Goal: Find contact information

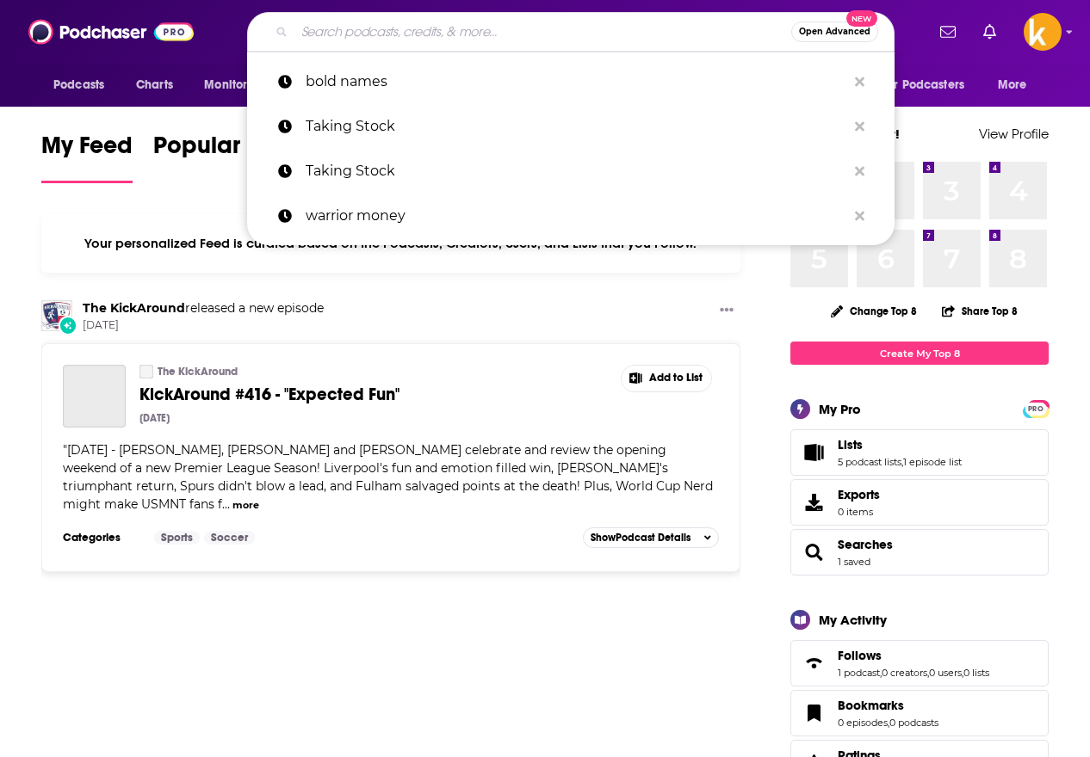
click at [433, 38] on input "Search podcasts, credits, & more..." at bounding box center [542, 32] width 497 height 28
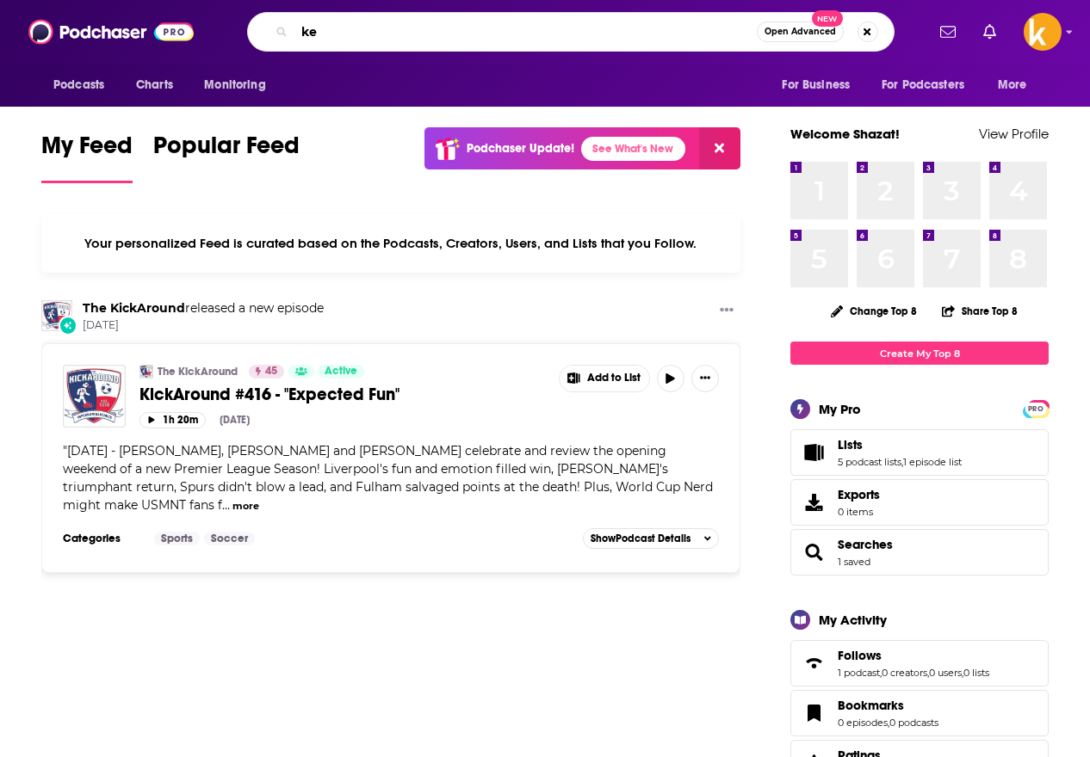
type input "k"
type input "[PERSON_NAME]"
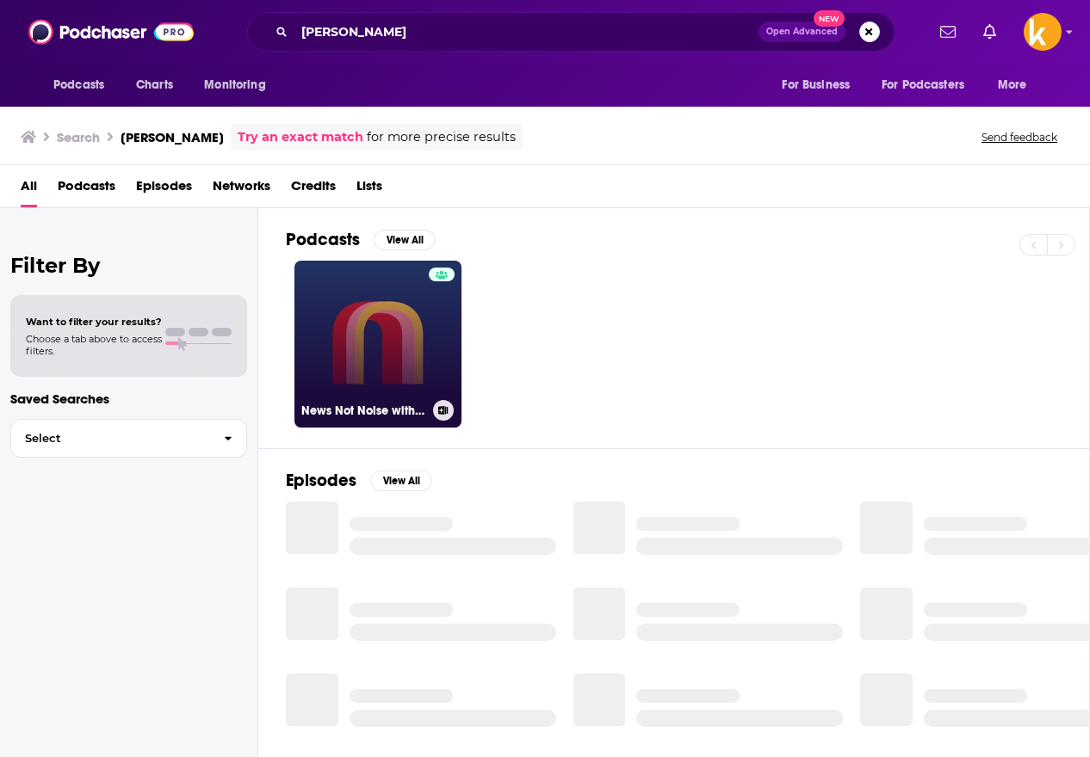
click at [405, 364] on link "News Not Noise with [PERSON_NAME]" at bounding box center [377, 344] width 167 height 167
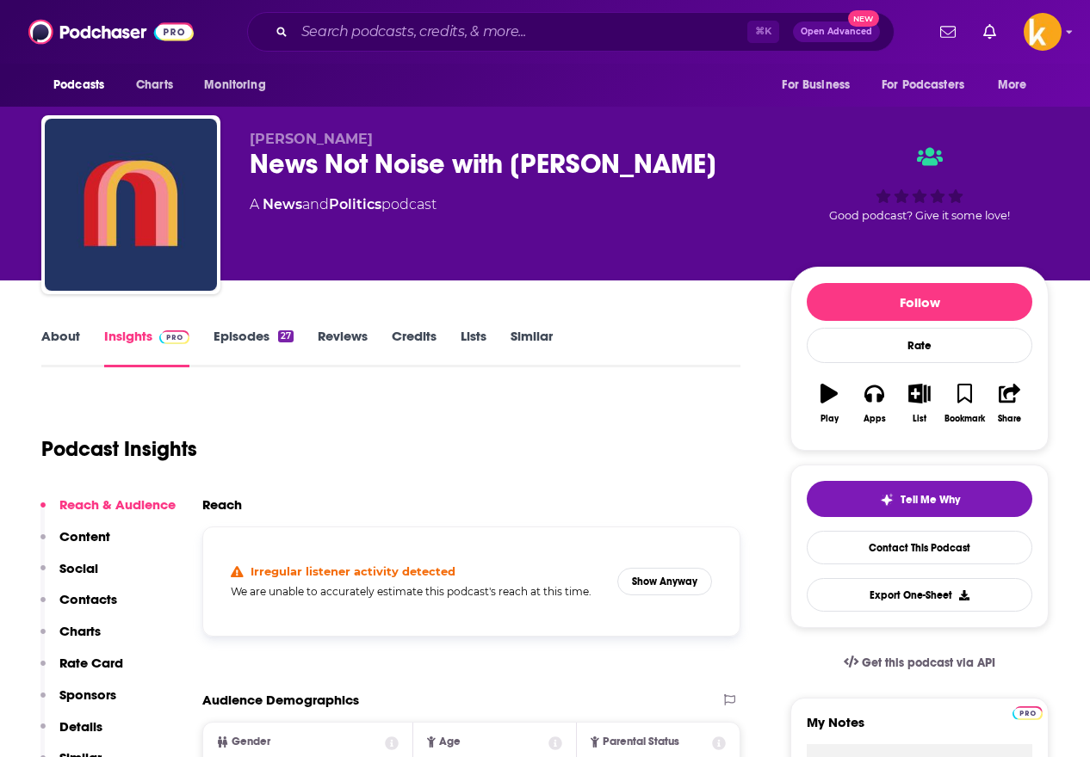
click at [70, 601] on p "Contacts" at bounding box center [88, 599] width 58 height 16
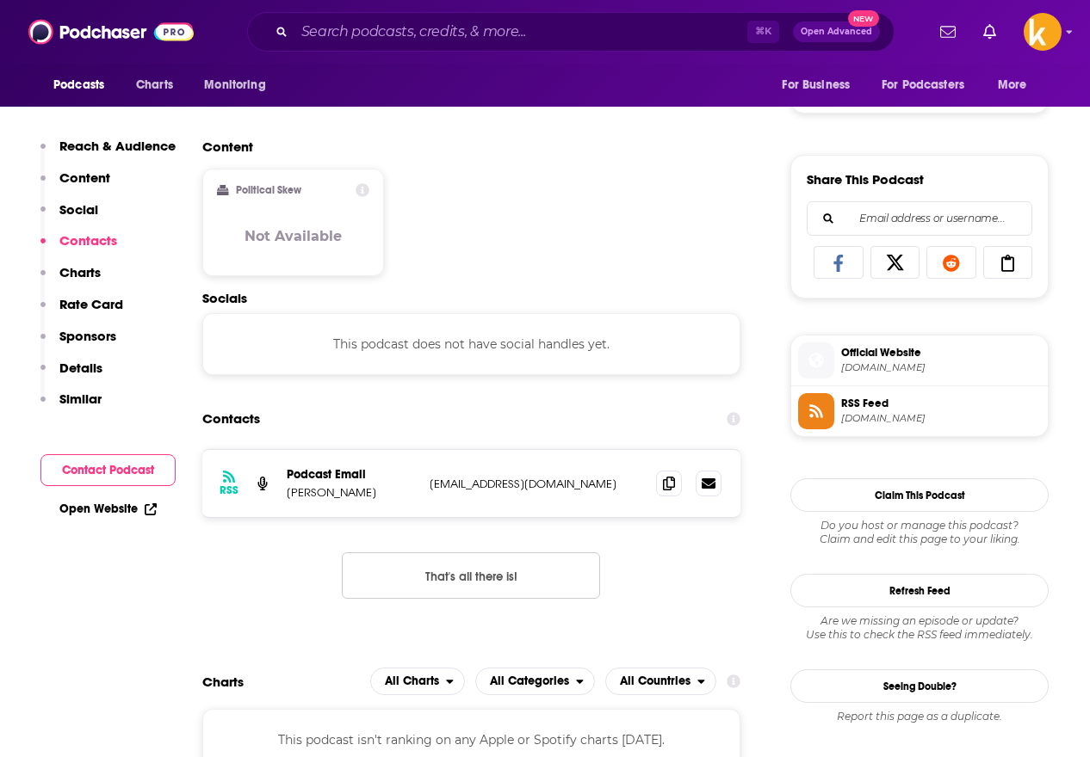
scroll to position [1153, 0]
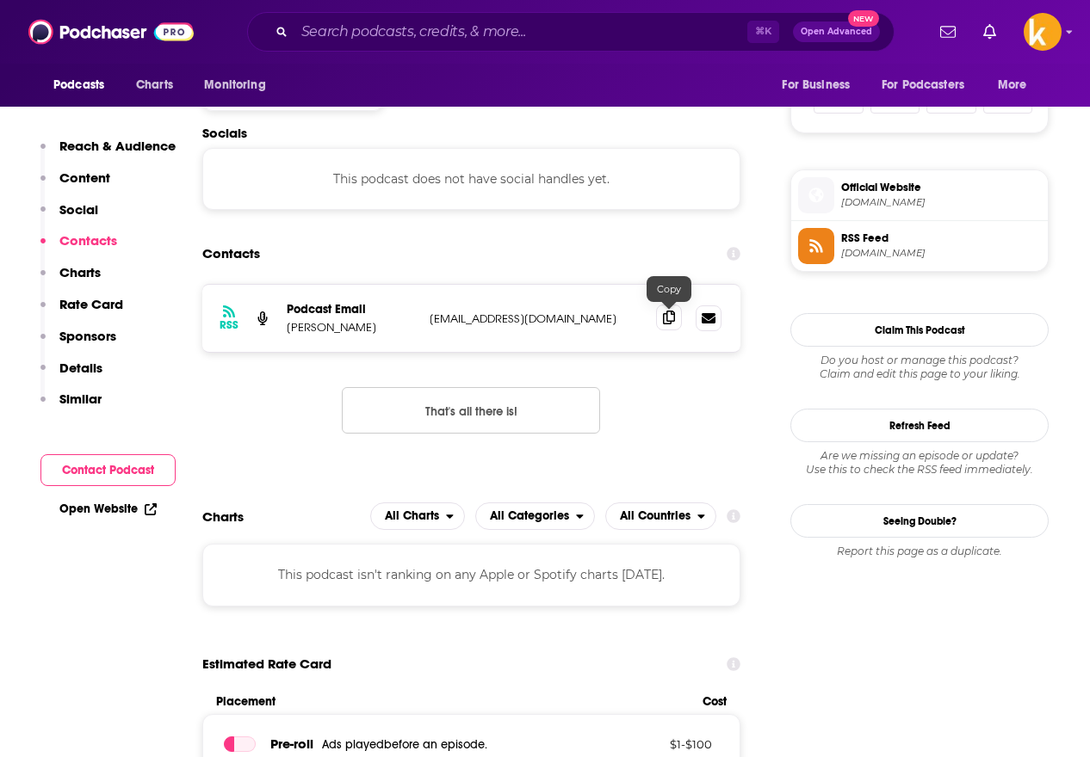
click at [671, 322] on icon at bounding box center [669, 318] width 12 height 14
click at [377, 46] on div "⌘ K Open Advanced New" at bounding box center [570, 32] width 647 height 40
click at [379, 43] on input "Search podcasts, credits, & more..." at bounding box center [520, 32] width 453 height 28
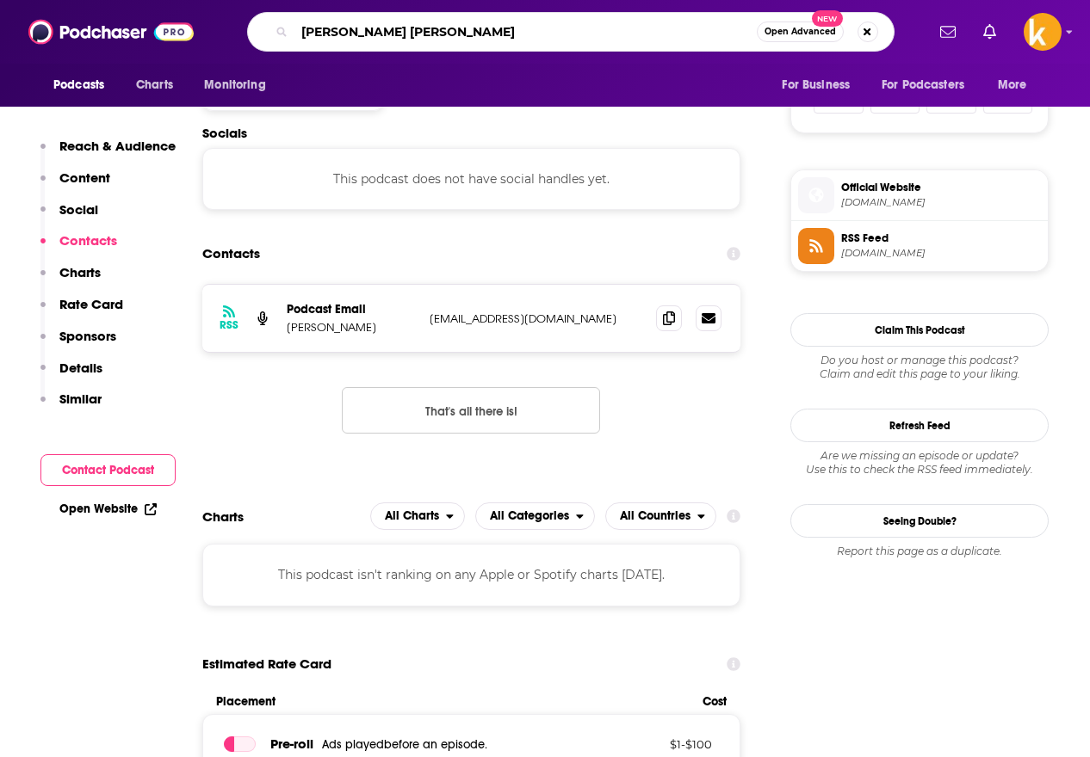
type input "[PERSON_NAME]"
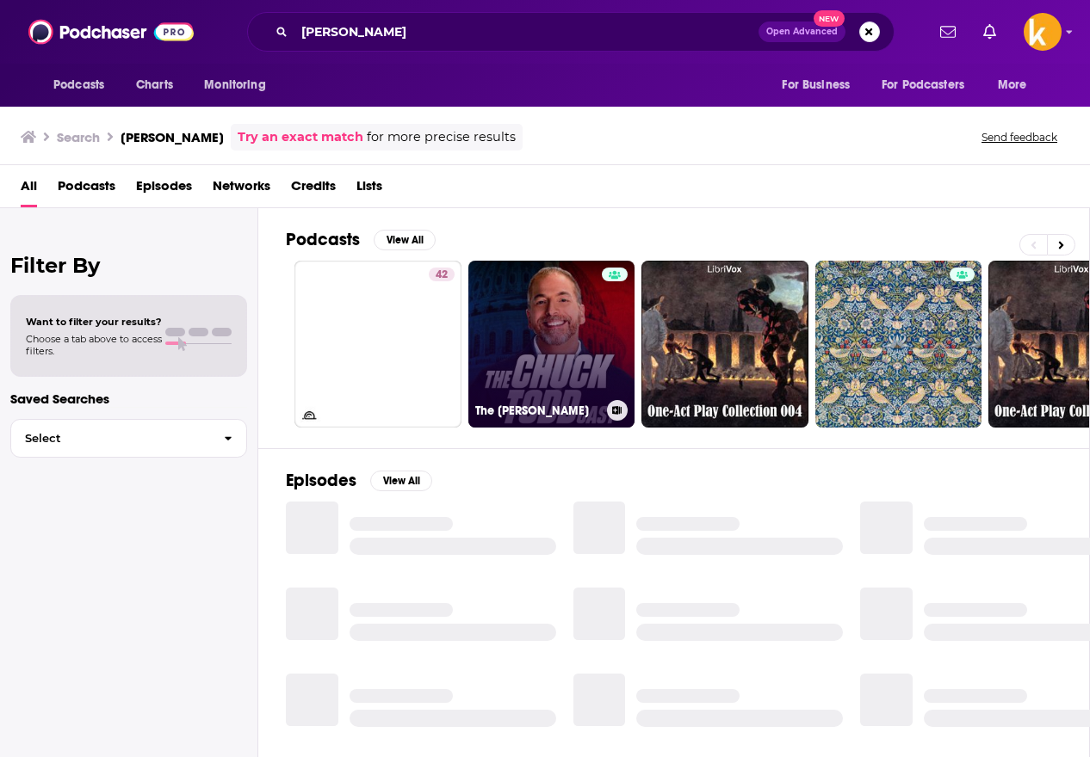
click at [559, 334] on link "The [PERSON_NAME]" at bounding box center [551, 344] width 167 height 167
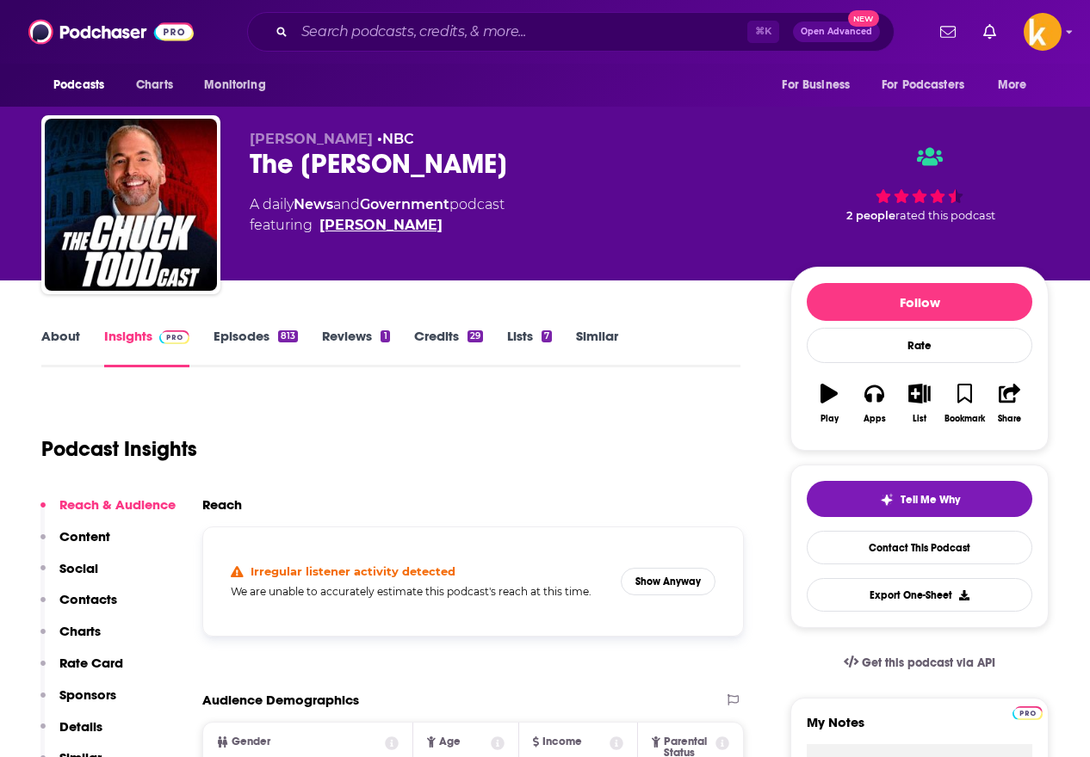
click at [364, 226] on link "[PERSON_NAME]" at bounding box center [380, 225] width 123 height 21
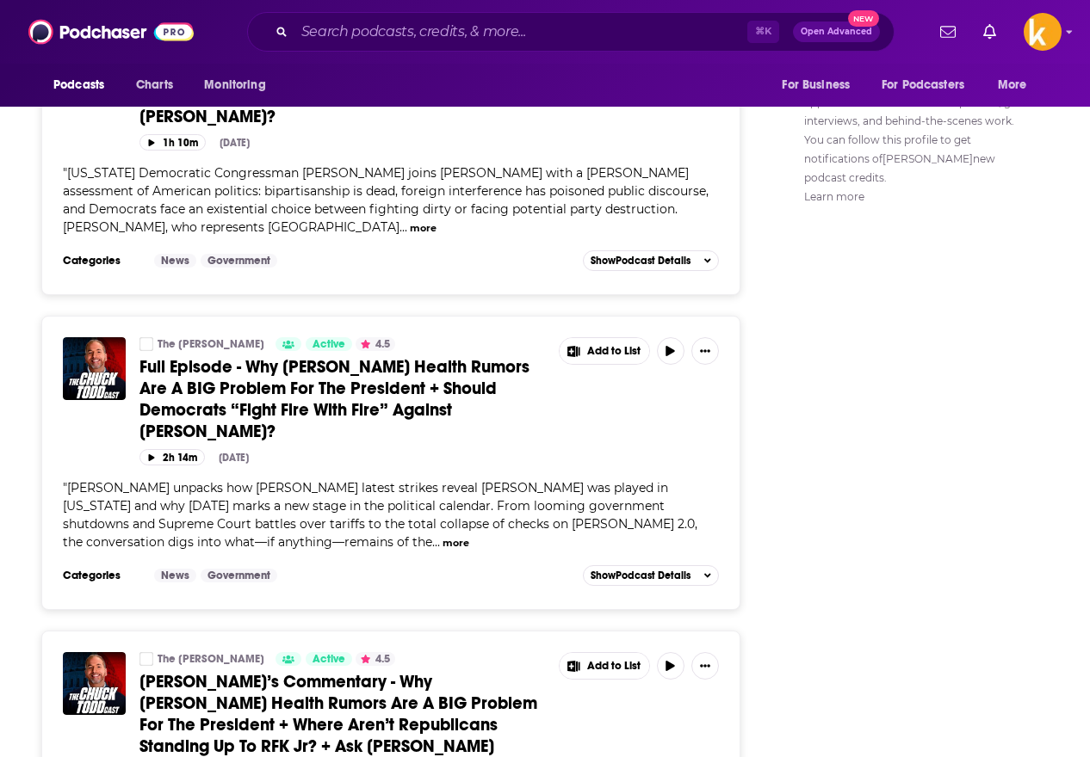
scroll to position [1227, 0]
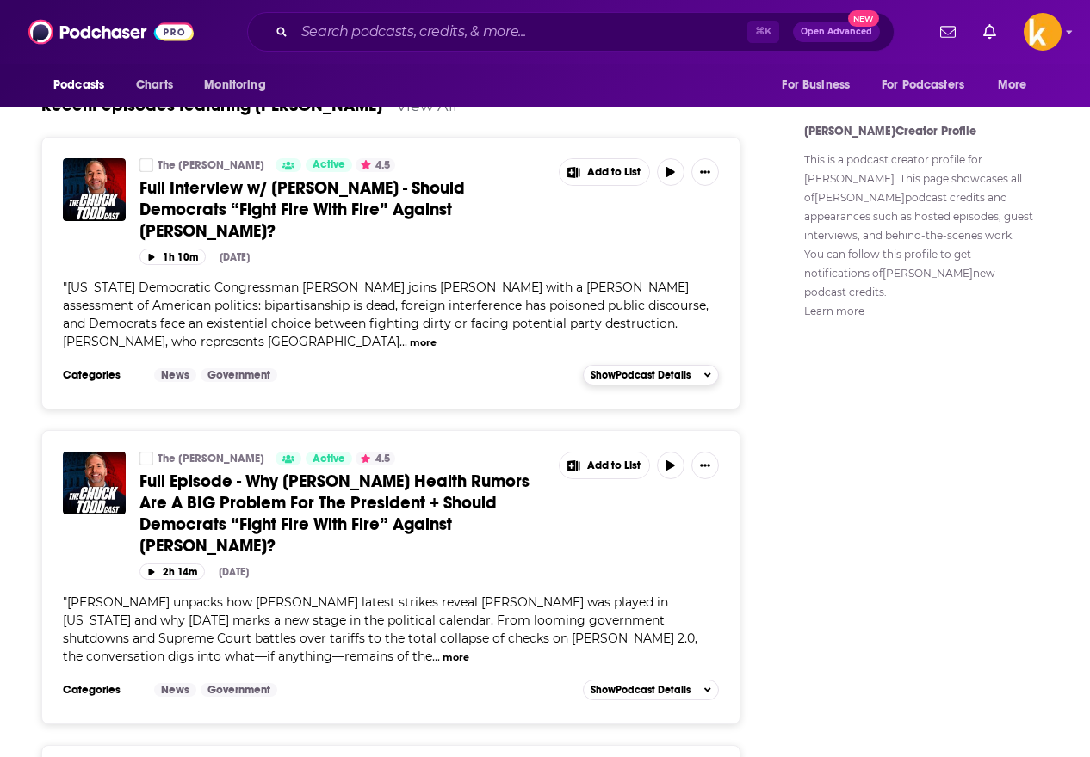
click at [659, 369] on span "Show Podcast Details" at bounding box center [640, 375] width 100 height 12
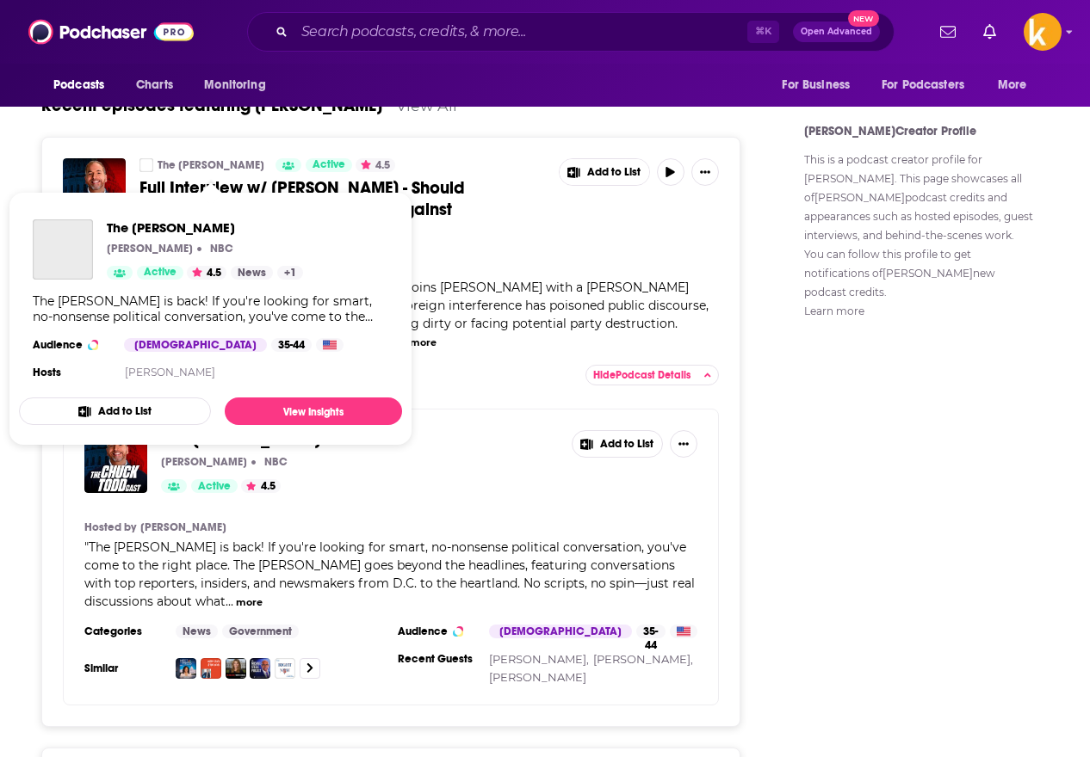
click at [213, 166] on link "The [PERSON_NAME]" at bounding box center [210, 165] width 107 height 14
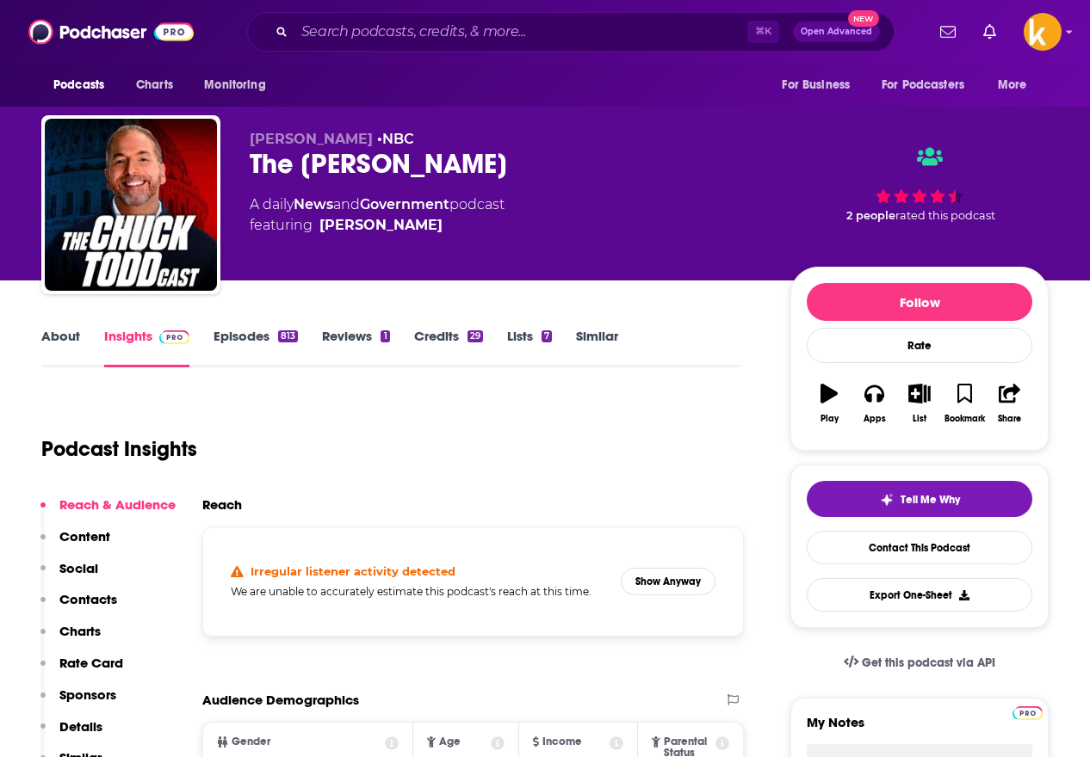
click at [83, 596] on p "Contacts" at bounding box center [88, 599] width 58 height 16
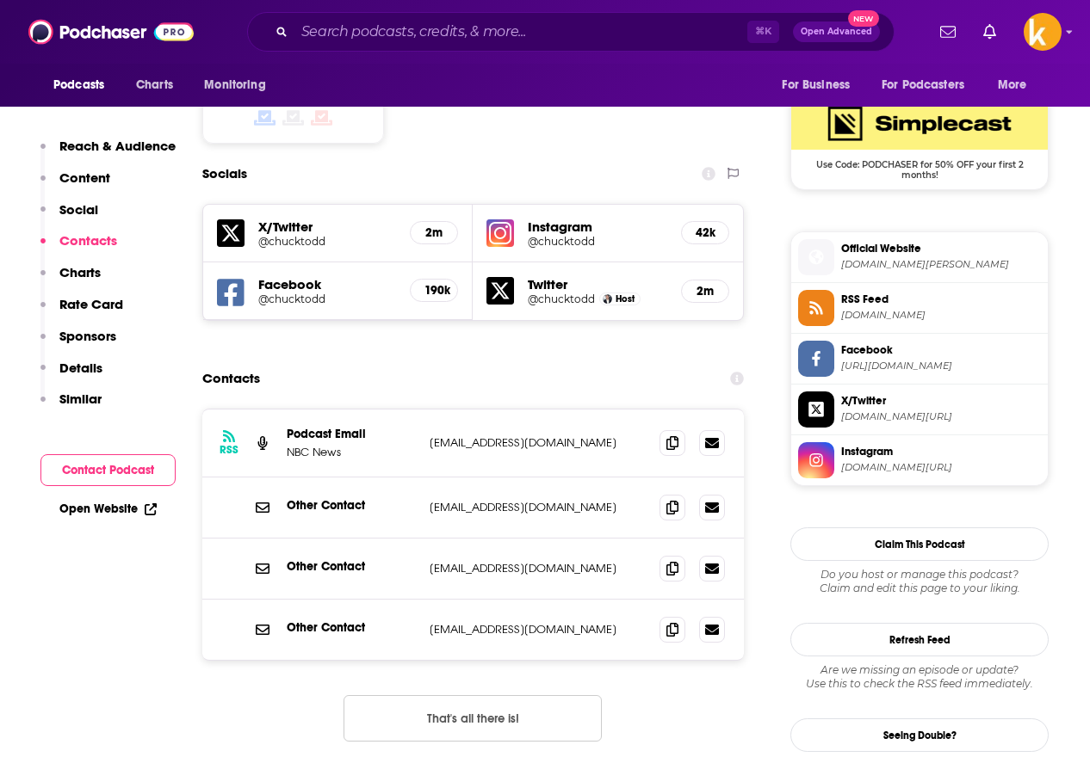
scroll to position [1414, 0]
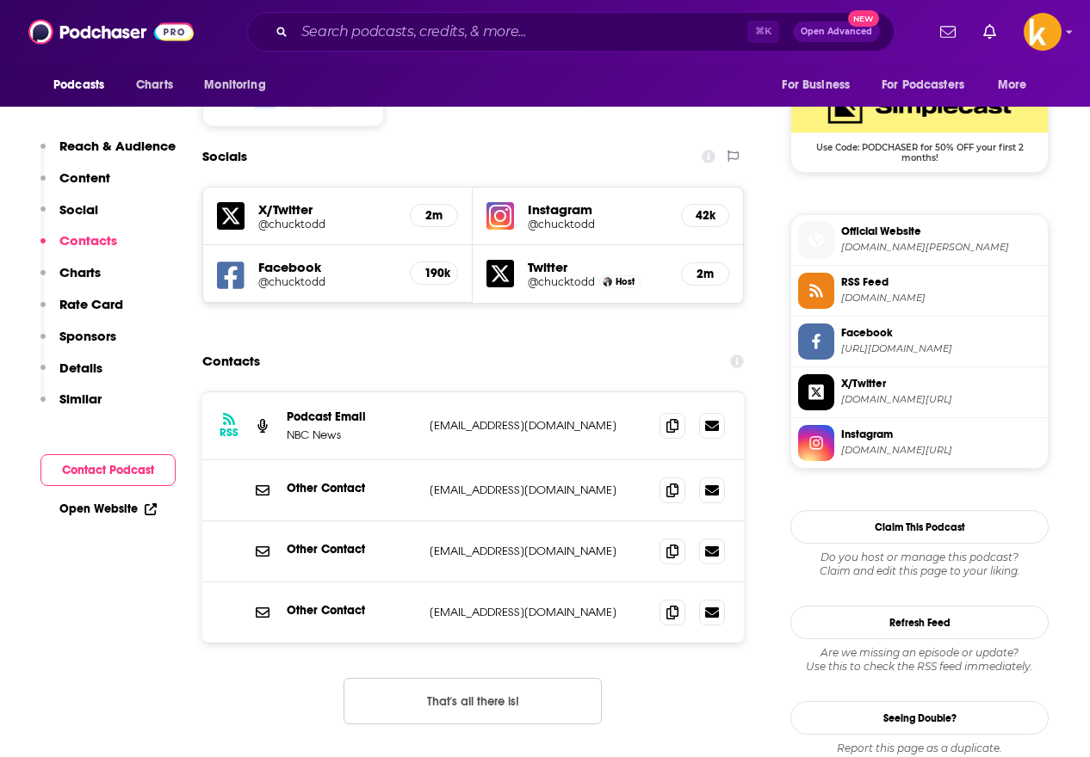
click at [874, 253] on span "[DOMAIN_NAME][PERSON_NAME]" at bounding box center [941, 247] width 200 height 13
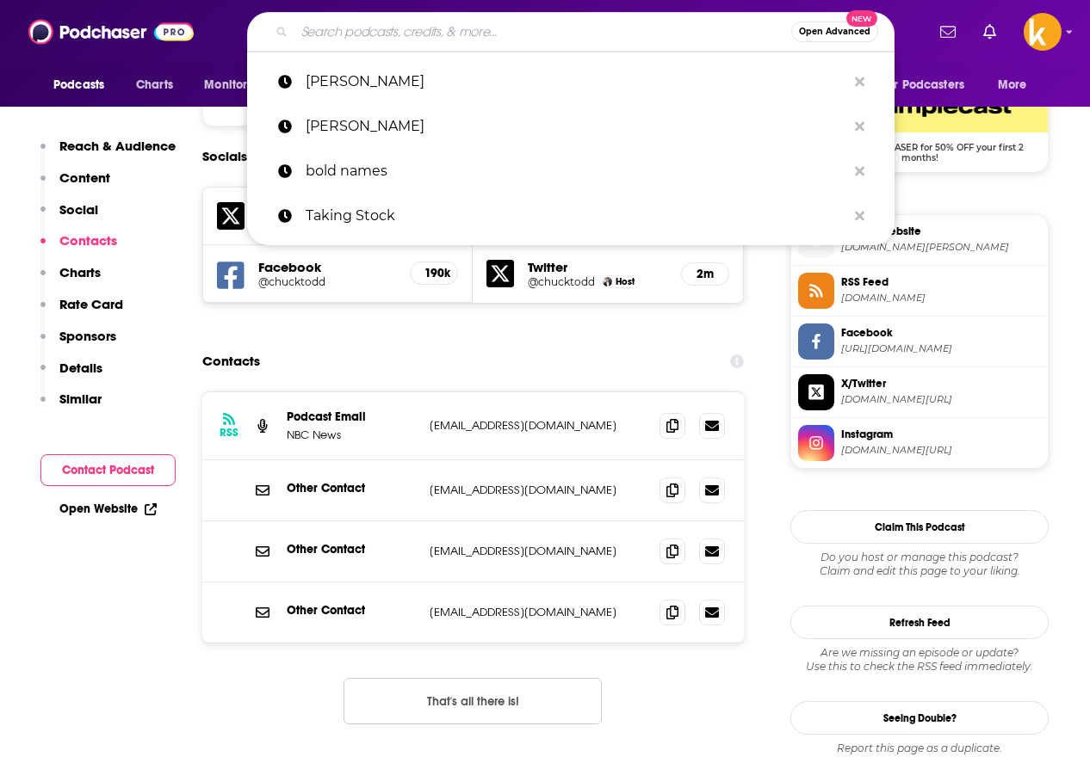
click at [468, 27] on input "Search podcasts, credits, & more..." at bounding box center [542, 32] width 497 height 28
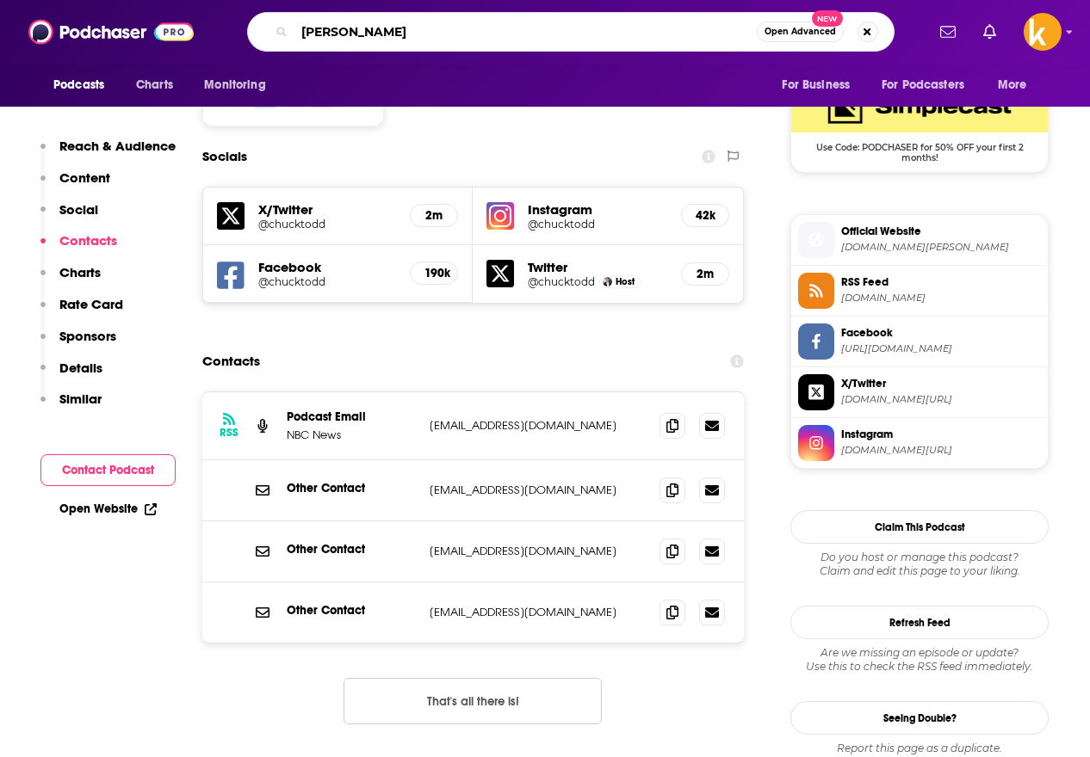
type input "[PERSON_NAME]"
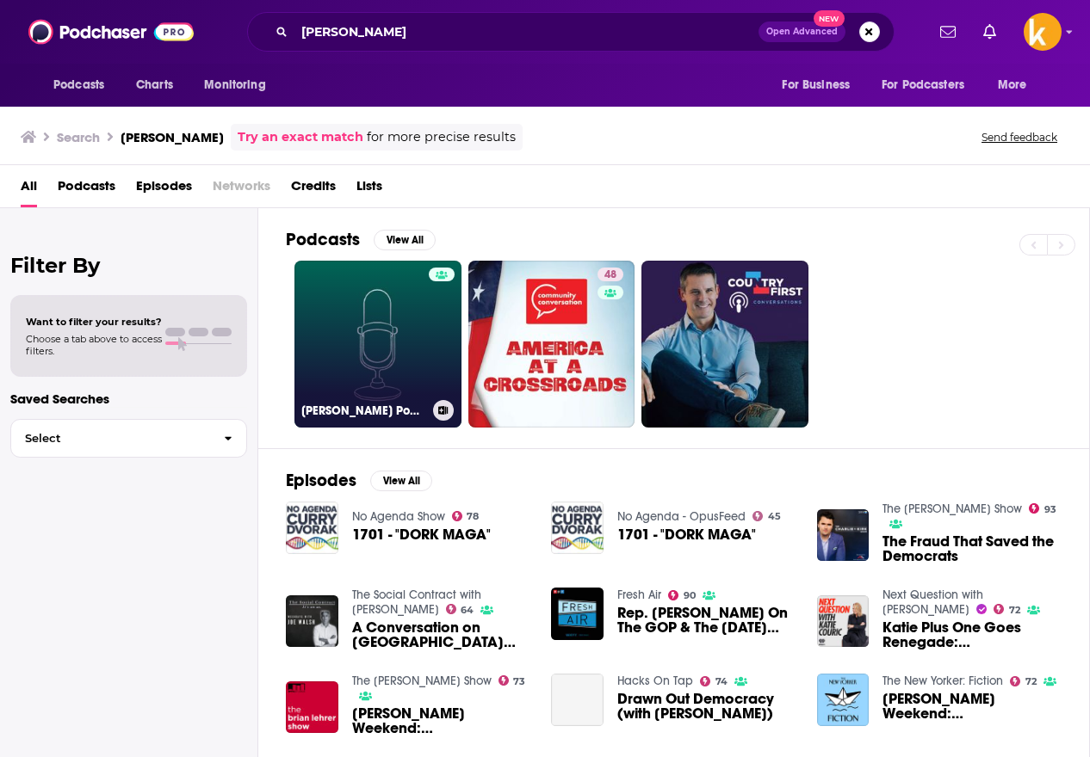
click at [409, 328] on link "[PERSON_NAME] Podcast" at bounding box center [377, 344] width 167 height 167
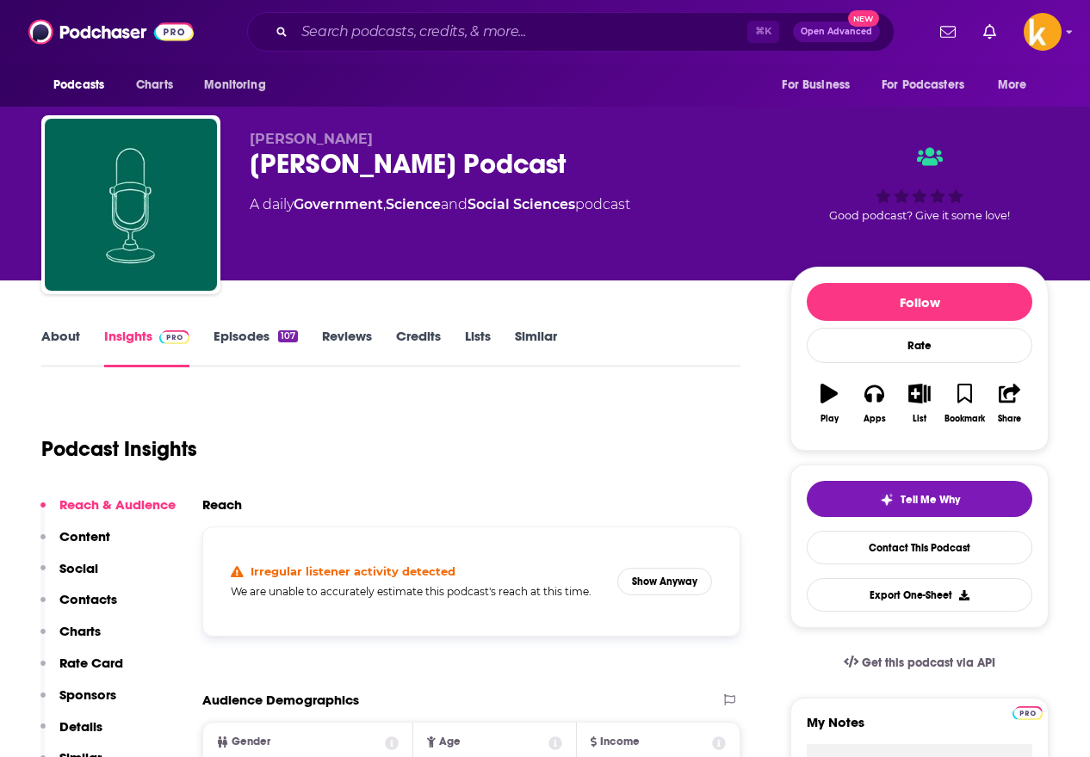
click at [77, 599] on p "Contacts" at bounding box center [88, 599] width 58 height 16
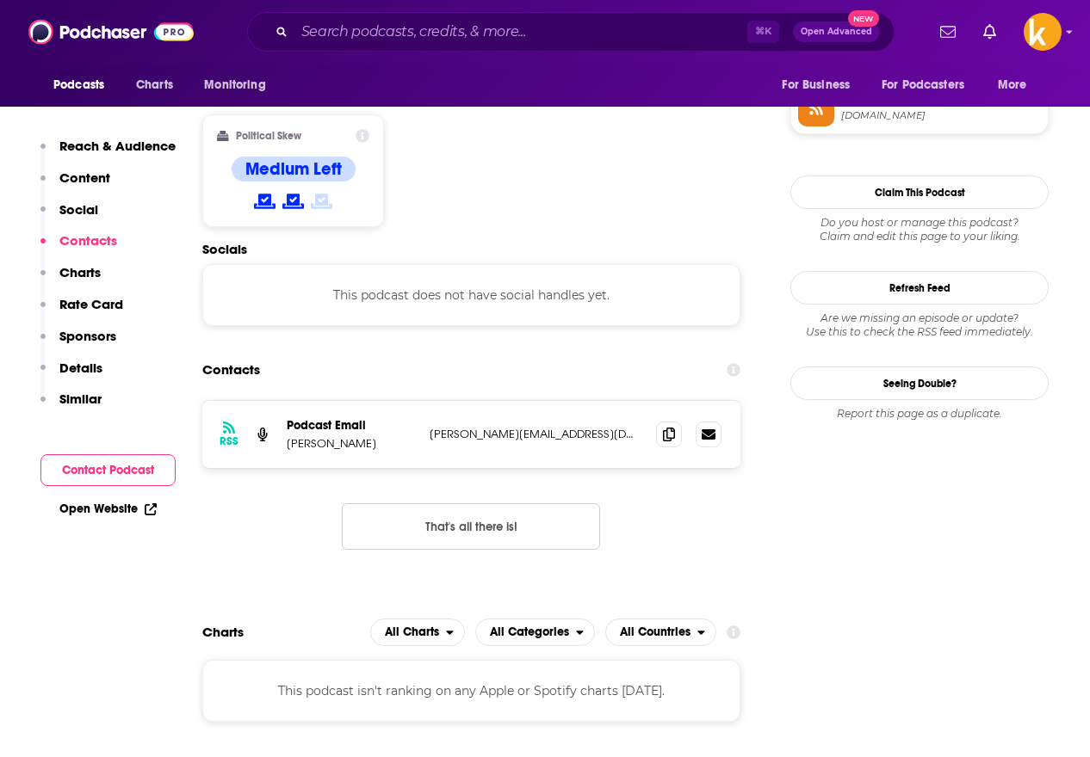
scroll to position [1368, 0]
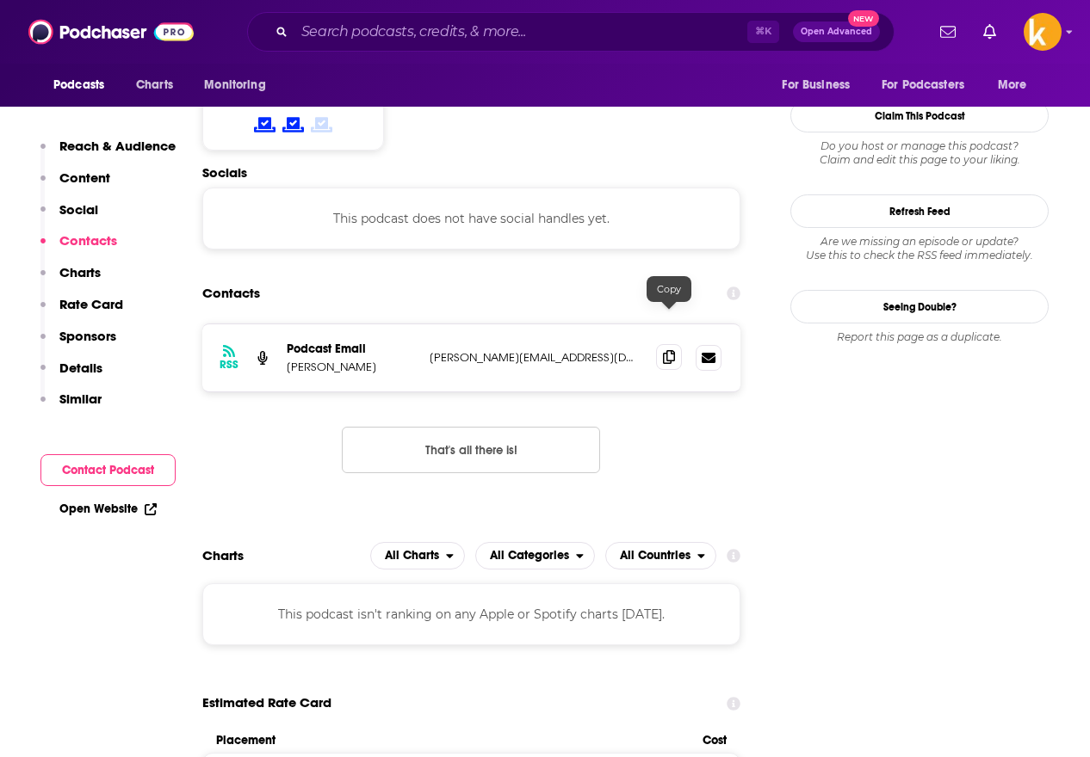
click at [674, 344] on span at bounding box center [669, 357] width 26 height 26
click at [450, 16] on div "⌘ K Open Advanced New" at bounding box center [570, 32] width 647 height 40
click at [449, 28] on input "Search podcasts, credits, & more..." at bounding box center [520, 32] width 453 height 28
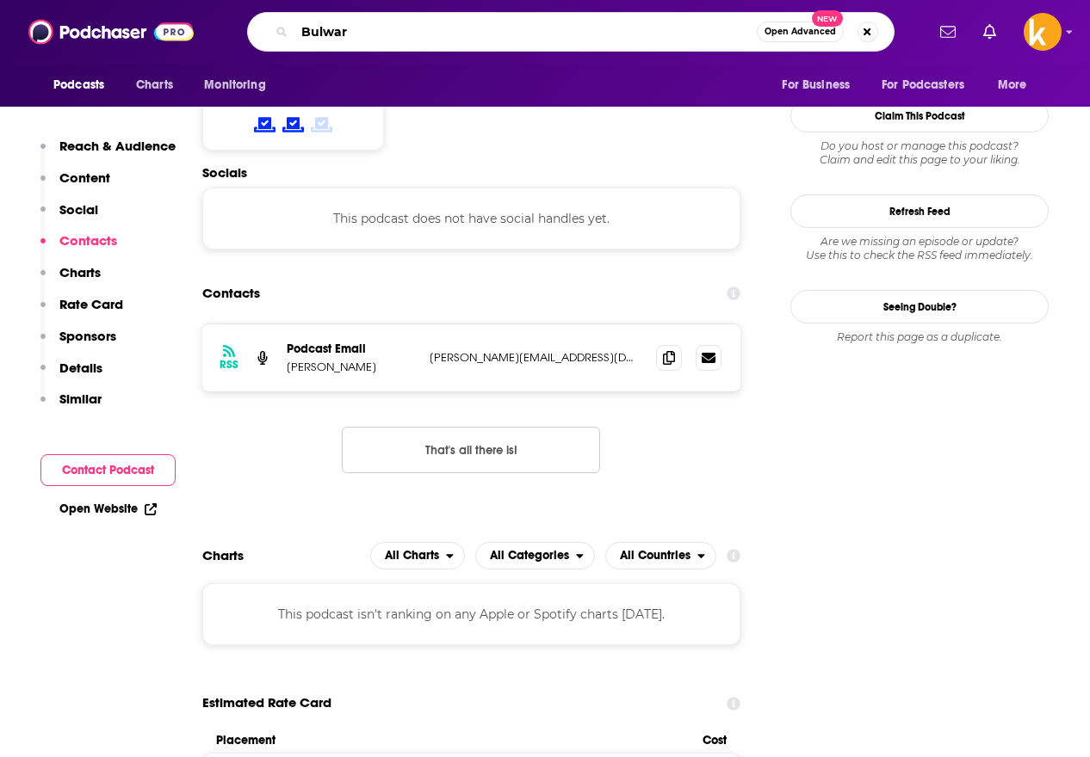
type input "Bulwark"
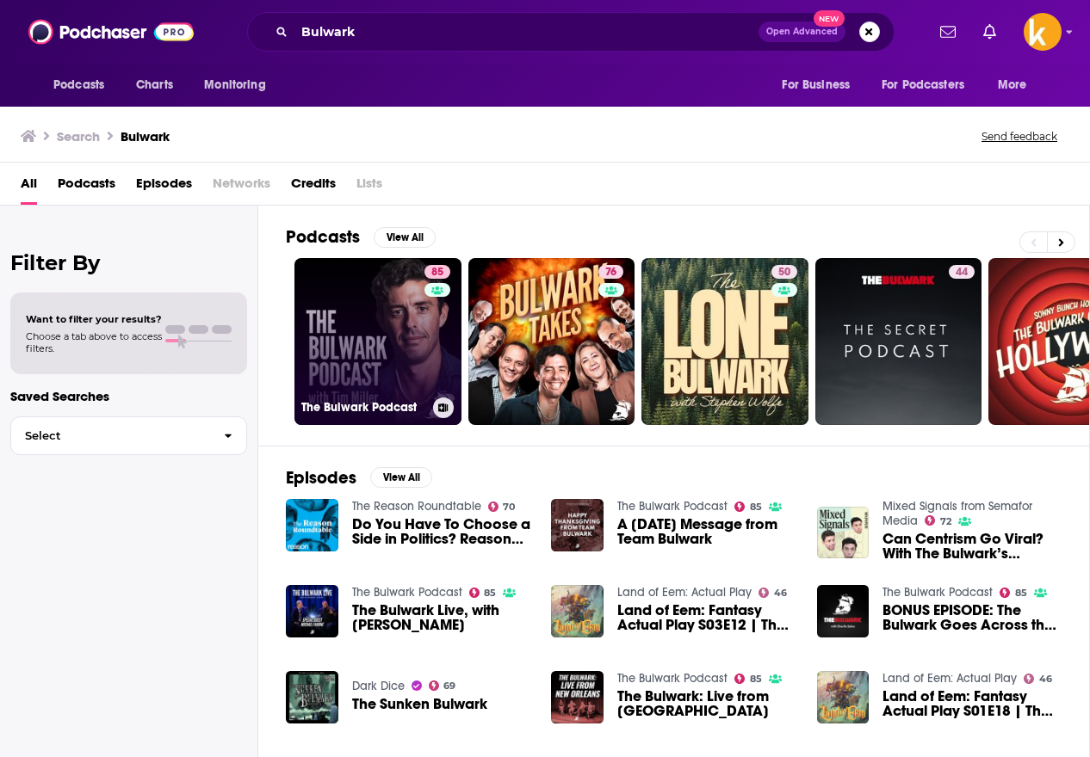
click at [354, 345] on link "85 The Bulwark Podcast" at bounding box center [377, 341] width 167 height 167
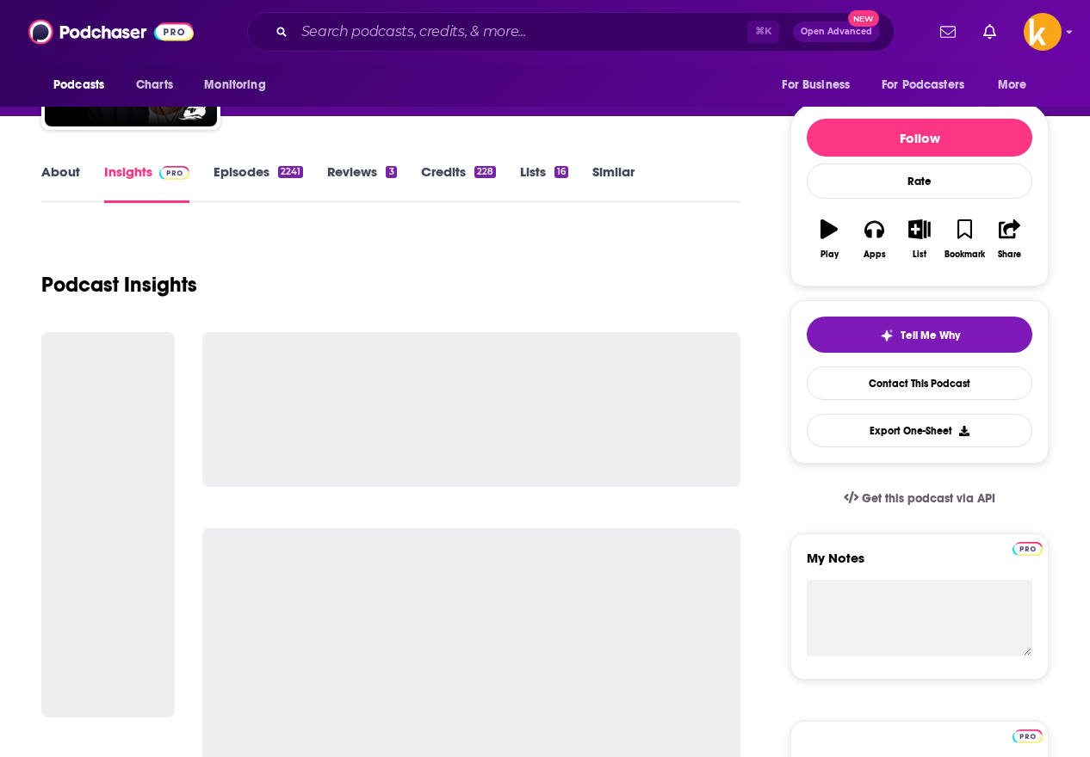
scroll to position [168, 0]
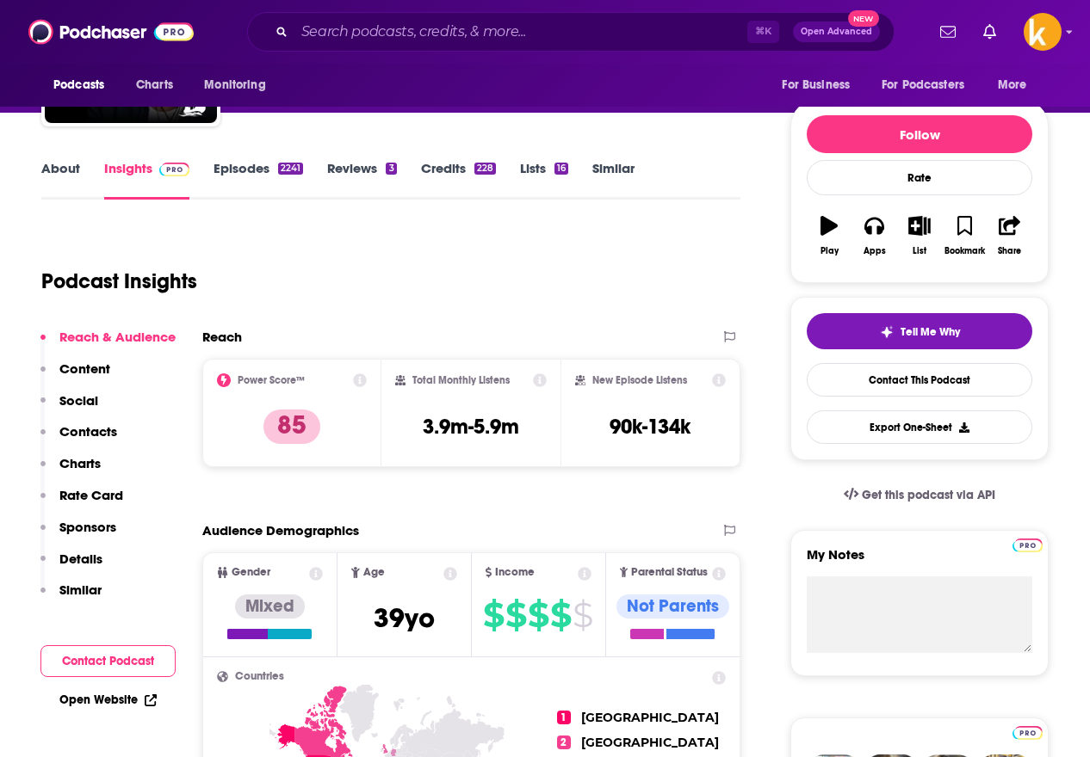
click at [89, 428] on p "Contacts" at bounding box center [88, 431] width 58 height 16
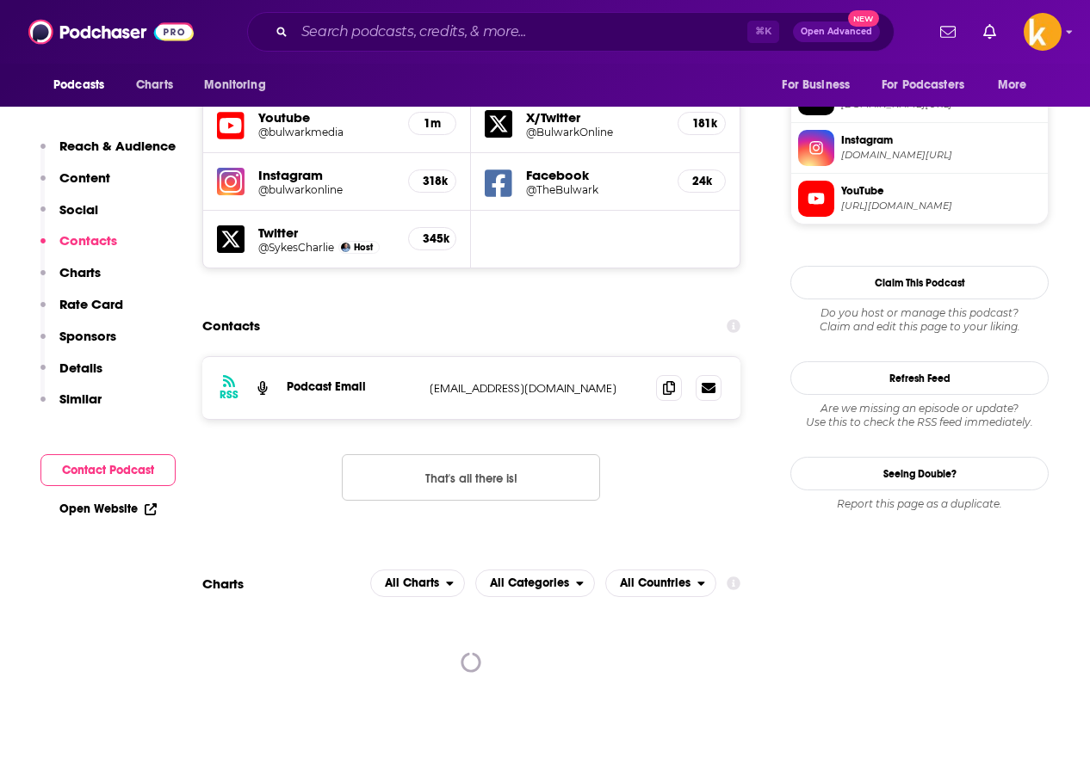
scroll to position [1544, 0]
